Goal: Task Accomplishment & Management: Complete application form

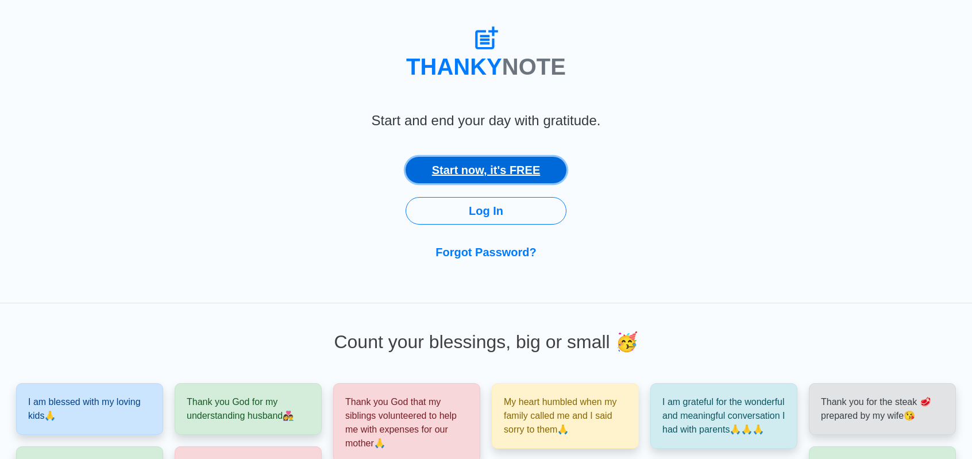
click at [493, 174] on link "Start now, it's FREE" at bounding box center [486, 170] width 161 height 26
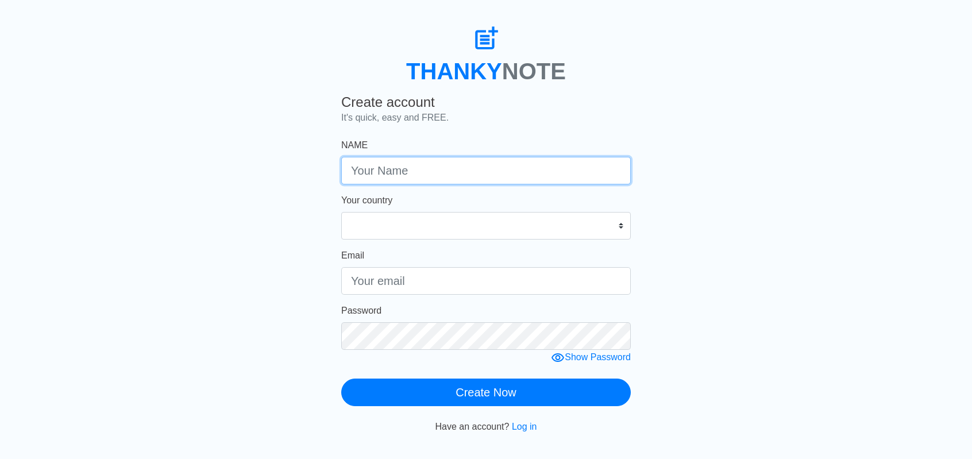
click at [493, 174] on input "NAME" at bounding box center [486, 171] width 290 height 28
click at [448, 174] on input "NAME" at bounding box center [486, 171] width 290 height 28
type input "EileenCL"
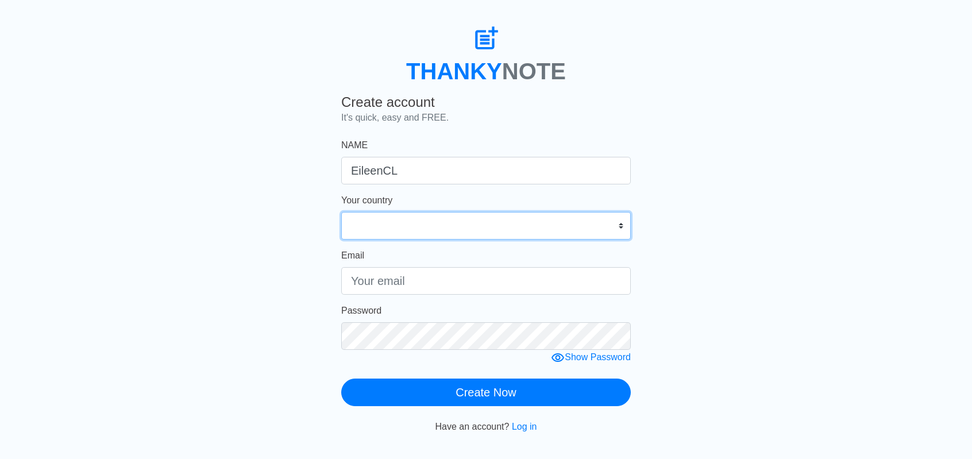
click at [437, 229] on select "[GEOGRAPHIC_DATA] [GEOGRAPHIC_DATA] [GEOGRAPHIC_DATA] [GEOGRAPHIC_DATA] [US_STA…" at bounding box center [486, 226] width 290 height 28
select select "SG"
click at [341, 214] on select "[GEOGRAPHIC_DATA] [GEOGRAPHIC_DATA] [GEOGRAPHIC_DATA] [GEOGRAPHIC_DATA] [US_STA…" at bounding box center [486, 226] width 290 height 28
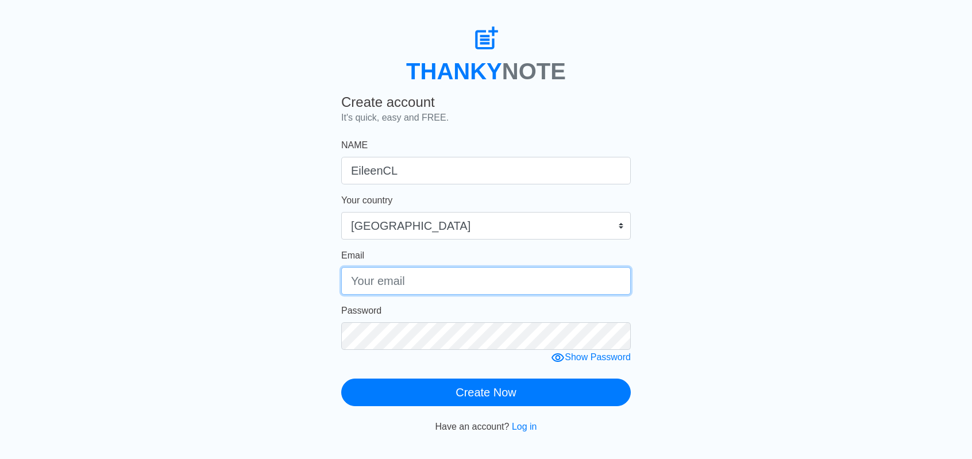
click at [437, 284] on input "Email" at bounding box center [486, 281] width 290 height 28
type input "[PERSON_NAME][EMAIL_ADDRESS][PERSON_NAME][PERSON_NAME][DOMAIN_NAME]"
click at [557, 360] on icon at bounding box center [558, 358] width 14 height 14
click at [564, 360] on icon at bounding box center [562, 358] width 14 height 14
click at [559, 360] on icon at bounding box center [558, 358] width 14 height 14
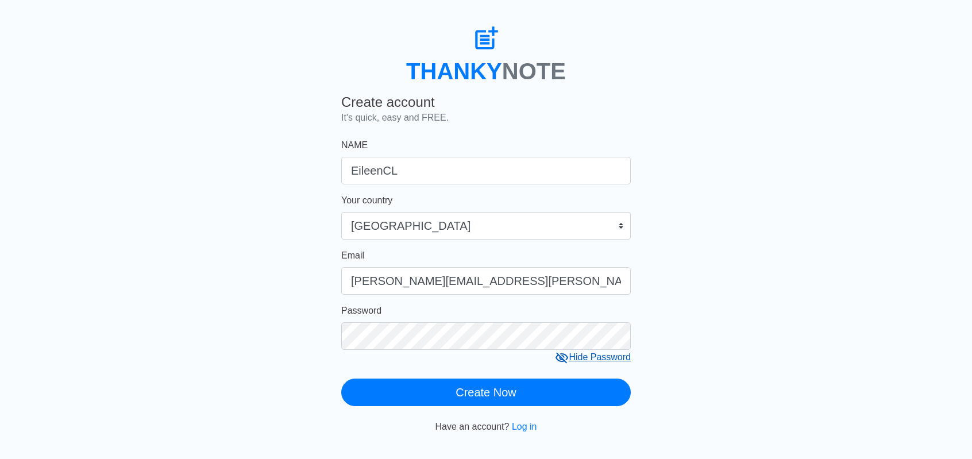
click at [587, 361] on div "Hide Password" at bounding box center [593, 358] width 76 height 14
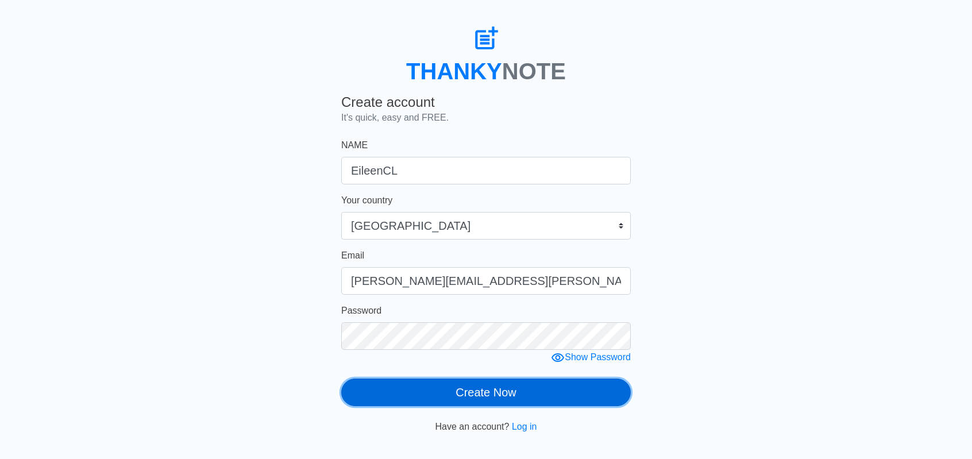
click at [506, 397] on button "Create Now" at bounding box center [486, 393] width 290 height 28
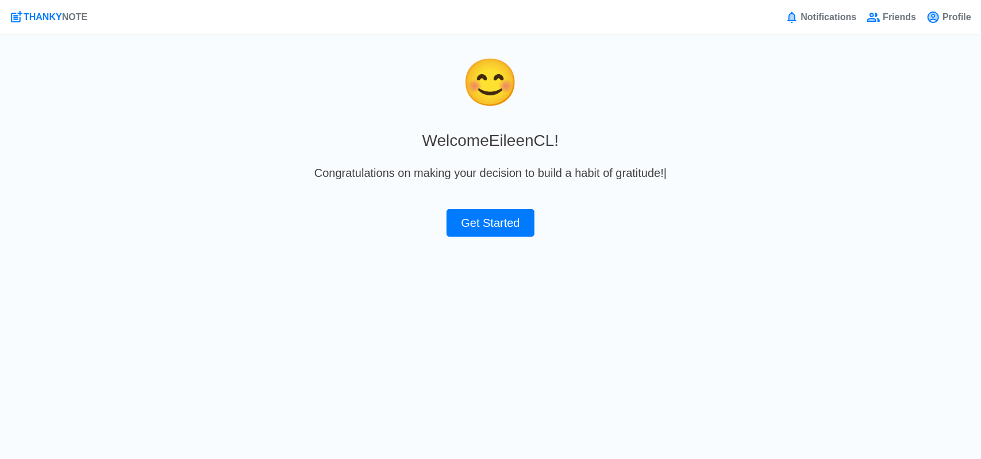
drag, startPoint x: 961, startPoint y: 5, endPoint x: 221, endPoint y: 81, distance: 744.1
click at [221, 81] on div "😊 Welcome [PERSON_NAME] ! Congratulations on making your decision to build a ha…" at bounding box center [490, 156] width 981 height 216
click at [465, 230] on button "Get Started" at bounding box center [490, 223] width 87 height 28
